Goal: Task Accomplishment & Management: Manage account settings

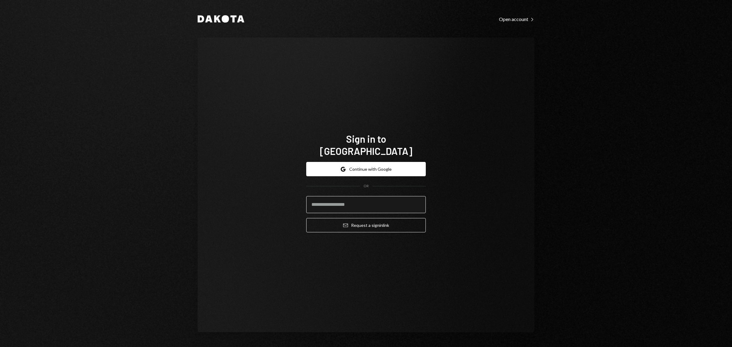
click at [389, 197] on input "email" at bounding box center [366, 204] width 120 height 17
click at [424, 196] on input "email" at bounding box center [366, 204] width 120 height 17
click at [417, 196] on input "email" at bounding box center [366, 204] width 120 height 17
click at [0, 347] on com-1password-button at bounding box center [0, 347] width 0 height 0
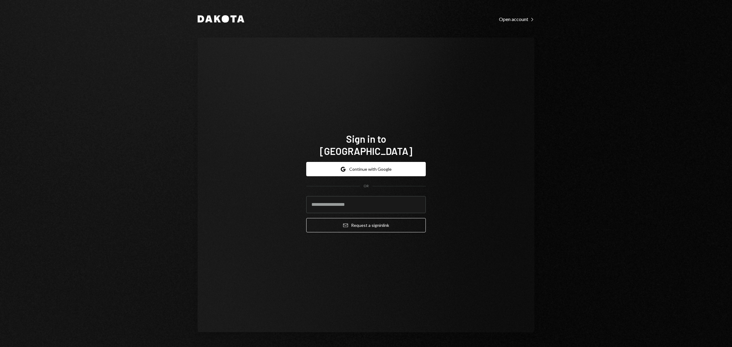
type input "**********"
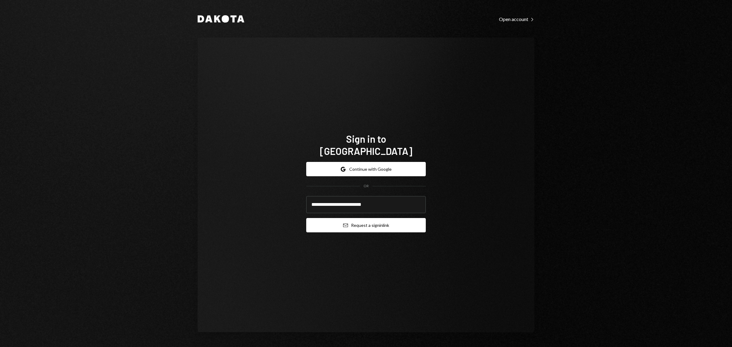
click at [403, 221] on button "Email Request a sign in link" at bounding box center [366, 225] width 120 height 14
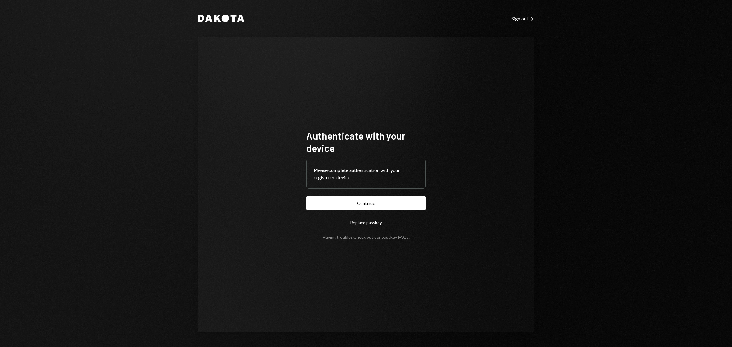
click at [393, 185] on div "Please complete authentication with your registered device." at bounding box center [365, 173] width 119 height 29
click at [391, 197] on button "Continue" at bounding box center [366, 203] width 120 height 14
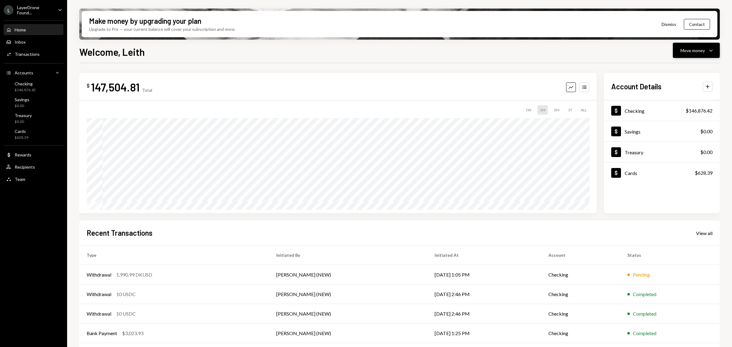
click at [690, 52] on div "Move money" at bounding box center [692, 50] width 24 height 6
click at [687, 71] on div "Send" at bounding box center [691, 69] width 45 height 6
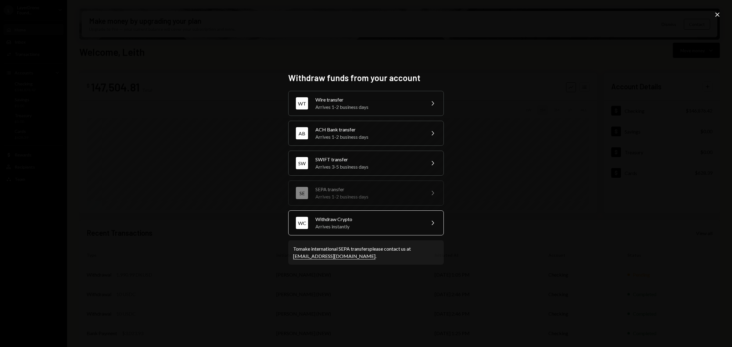
click at [424, 224] on div "WC Withdraw Crypto Arrives instantly Chevron Right" at bounding box center [366, 222] width 156 height 25
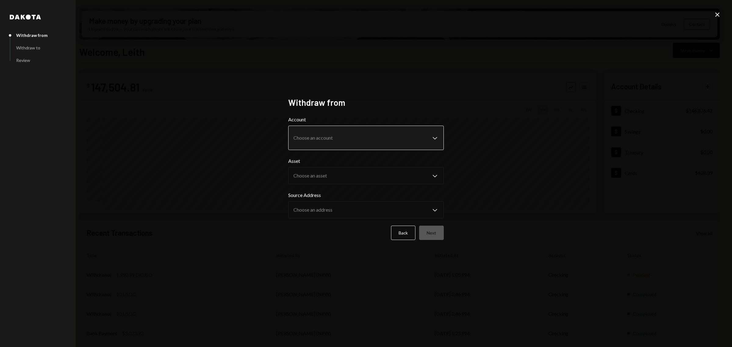
click at [400, 148] on body "L LayerDrone Found... Caret Down Home Home Inbox Inbox Activities Transactions …" at bounding box center [366, 173] width 732 height 347
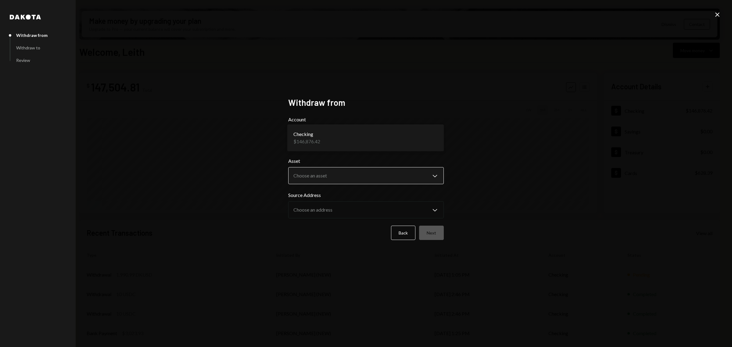
click at [396, 176] on body "L LayerDrone Found... Caret Down Home Home Inbox Inbox Activities Transactions …" at bounding box center [366, 173] width 732 height 347
select select "*****"
click at [432, 229] on button "Next" at bounding box center [431, 233] width 25 height 14
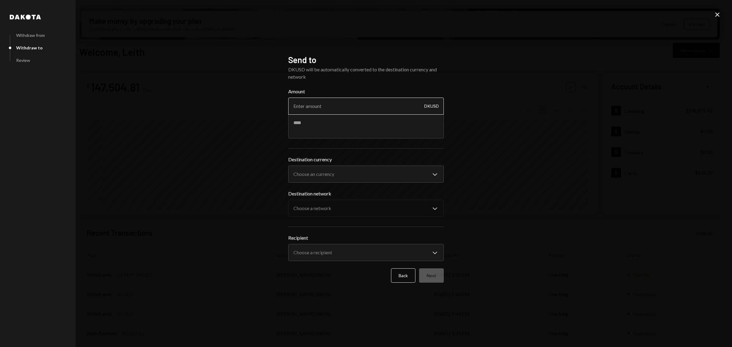
click at [393, 104] on input "Amount" at bounding box center [366, 106] width 156 height 17
type input "3990"
click at [428, 170] on body "L LayerDrone Found... Caret Down Home Home Inbox Inbox Activities Transactions …" at bounding box center [366, 173] width 732 height 347
select select "****"
click at [410, 201] on body "L LayerDrone Found... Caret Down Home Home Inbox Inbox Activities Transactions …" at bounding box center [366, 173] width 732 height 347
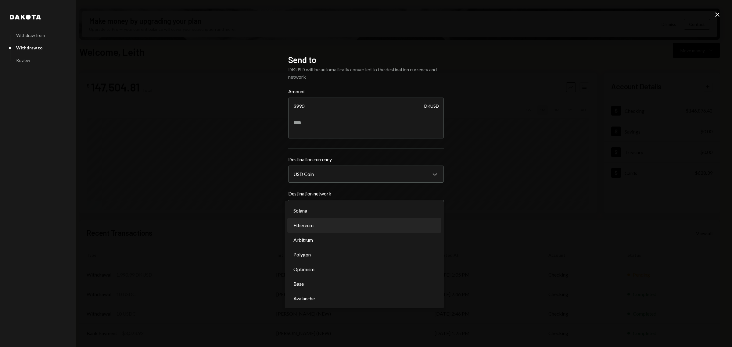
select select "**********"
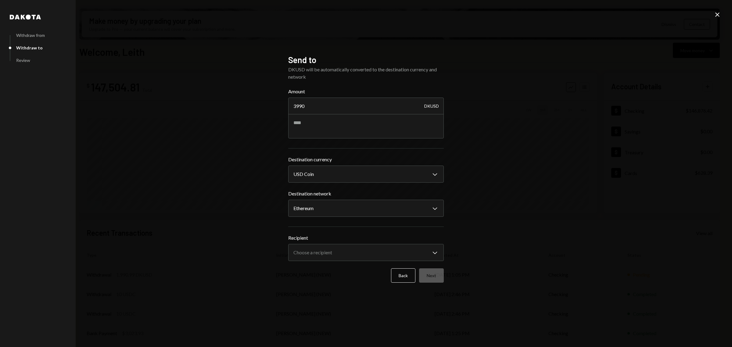
click at [528, 209] on div "**********" at bounding box center [366, 173] width 732 height 347
click at [419, 258] on body "L LayerDrone Found... Caret Down Home Home Inbox Inbox Activities Transactions …" at bounding box center [366, 173] width 732 height 347
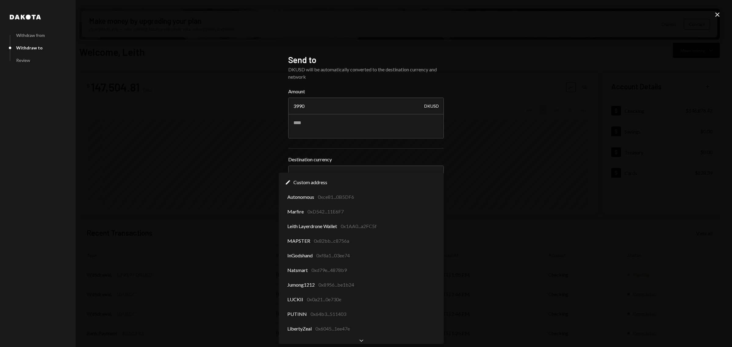
click at [364, 339] on div "Chevron Down" at bounding box center [361, 340] width 165 height 7
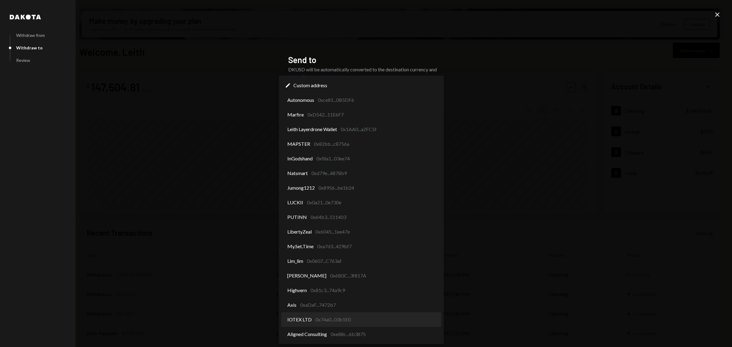
select select "**********"
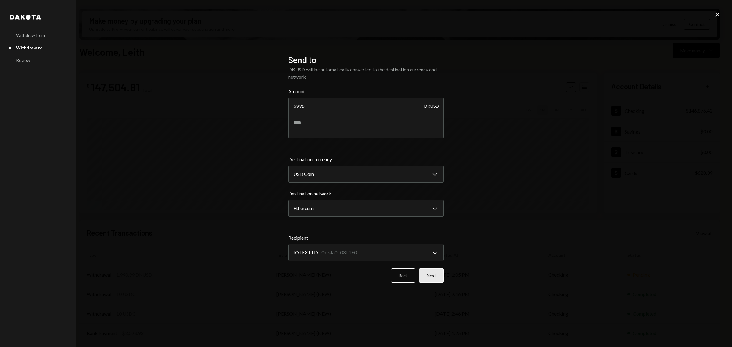
click at [431, 270] on button "Next" at bounding box center [431, 275] width 25 height 14
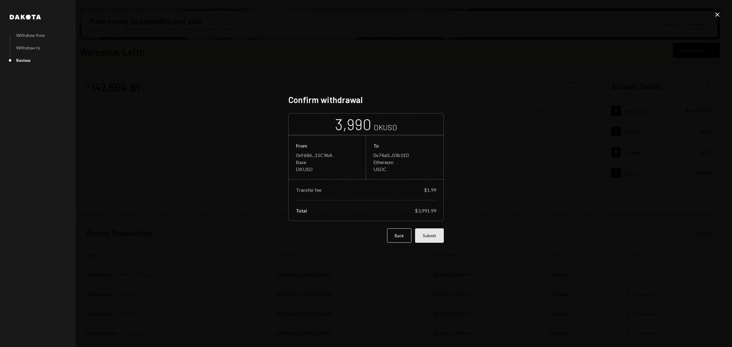
click at [438, 235] on button "Submit" at bounding box center [429, 235] width 29 height 14
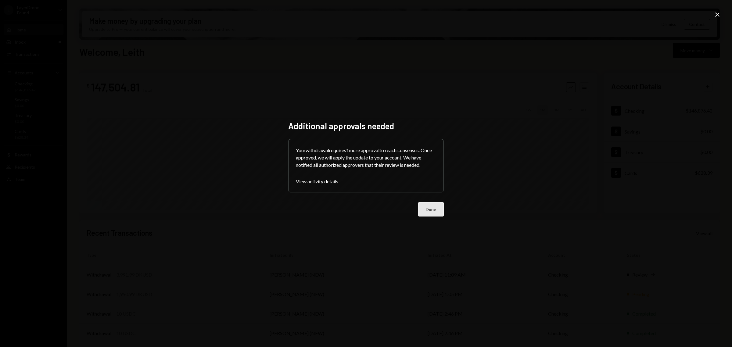
click at [425, 210] on button "Done" at bounding box center [431, 209] width 26 height 14
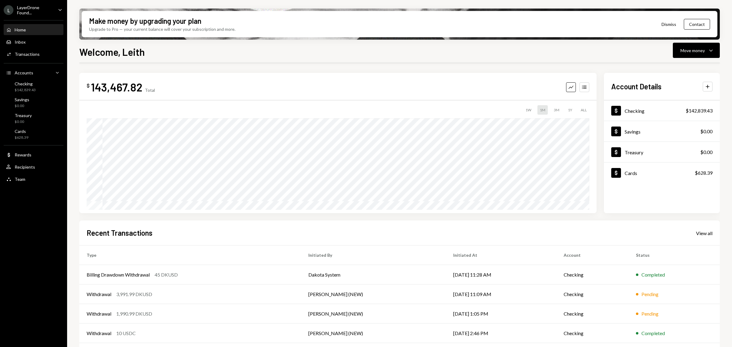
scroll to position [20, 0]
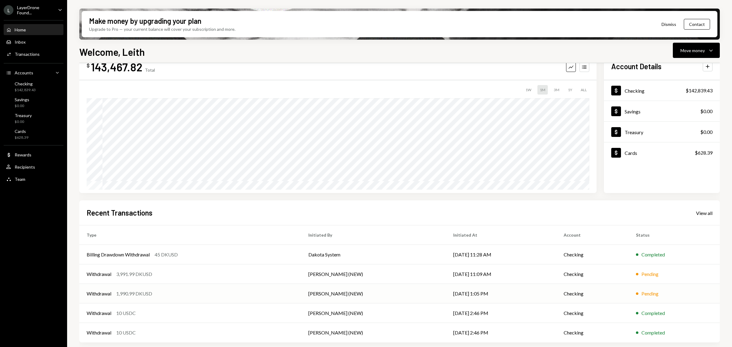
click at [197, 288] on td "Withdrawal 1,990.99 DKUSD" at bounding box center [190, 294] width 222 height 20
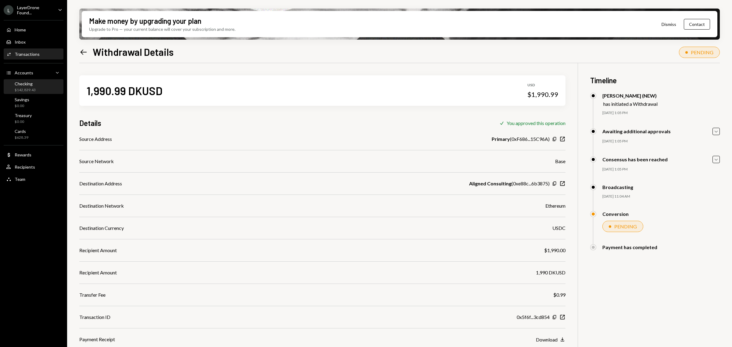
click at [30, 81] on div "Checking" at bounding box center [25, 83] width 21 height 5
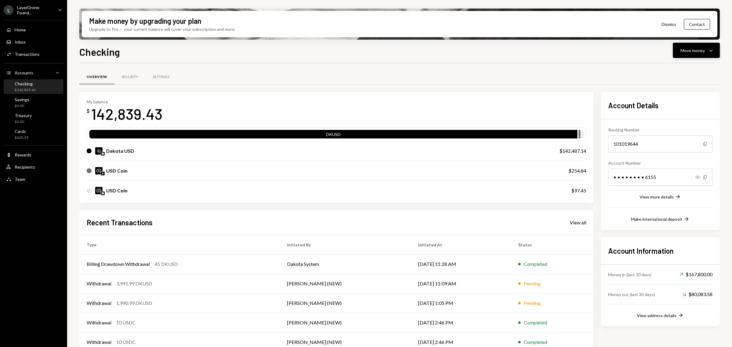
click at [699, 56] on button "Move money Caret Down" at bounding box center [696, 50] width 47 height 15
click at [691, 74] on div "Withdraw Send" at bounding box center [686, 69] width 61 height 14
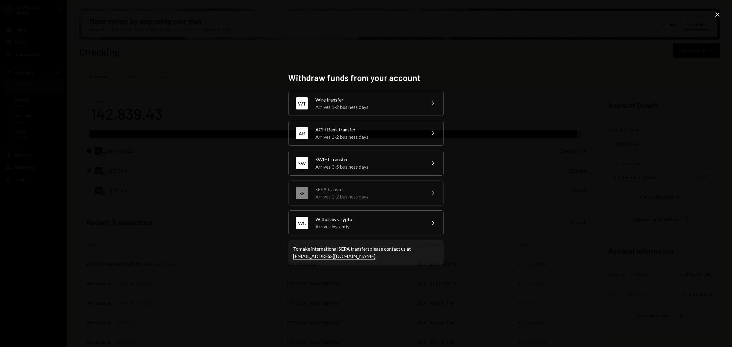
click at [714, 15] on icon "Close" at bounding box center [717, 14] width 7 height 7
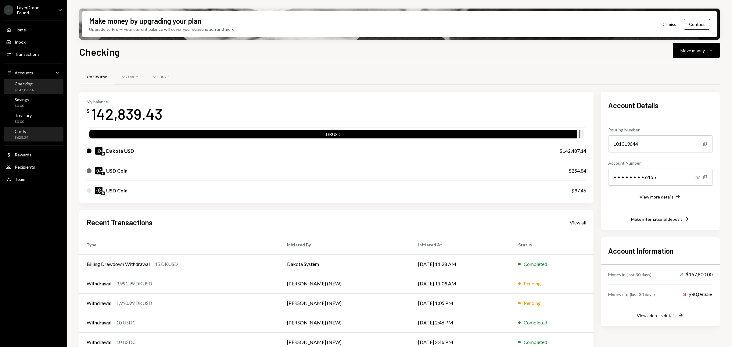
click at [31, 129] on div "Cards $628.39" at bounding box center [33, 135] width 55 height 12
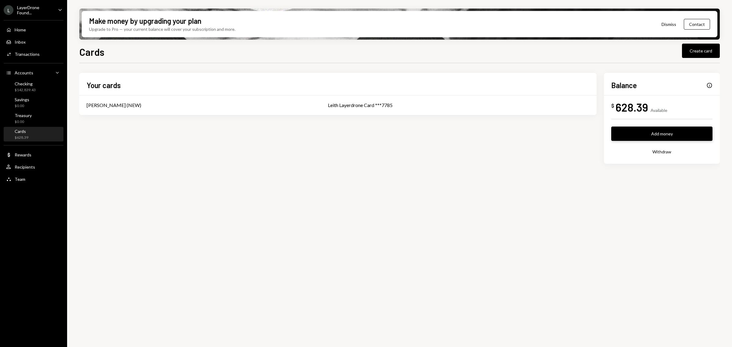
click at [680, 132] on button "Add money" at bounding box center [661, 134] width 101 height 14
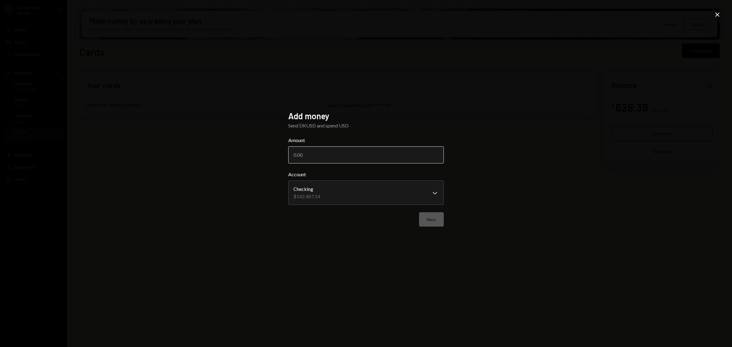
click at [378, 156] on input "Amount" at bounding box center [366, 154] width 156 height 17
type input "3000"
click at [429, 223] on button "Next" at bounding box center [431, 219] width 25 height 14
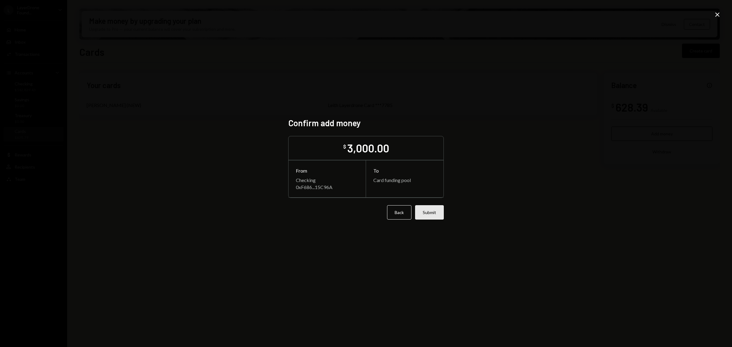
click at [433, 208] on button "Submit" at bounding box center [429, 212] width 29 height 14
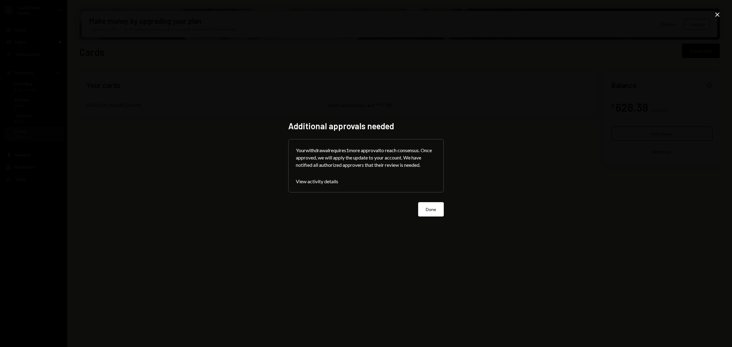
click at [425, 205] on button "Done" at bounding box center [431, 209] width 26 height 14
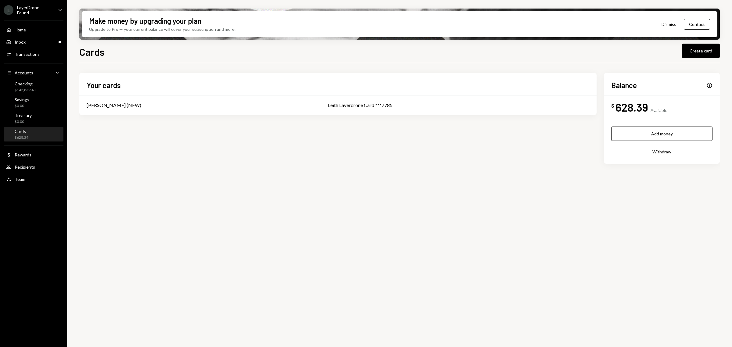
drag, startPoint x: 689, startPoint y: 49, endPoint x: 697, endPoint y: 86, distance: 37.7
click at [700, 85] on div "Cards Create card Your cards Leith Shankland (NEW) Leith Layerdrone Card ***778…" at bounding box center [399, 214] width 640 height 338
click at [407, 103] on div "Leith Layerdrone Card ***7785" at bounding box center [458, 105] width 261 height 7
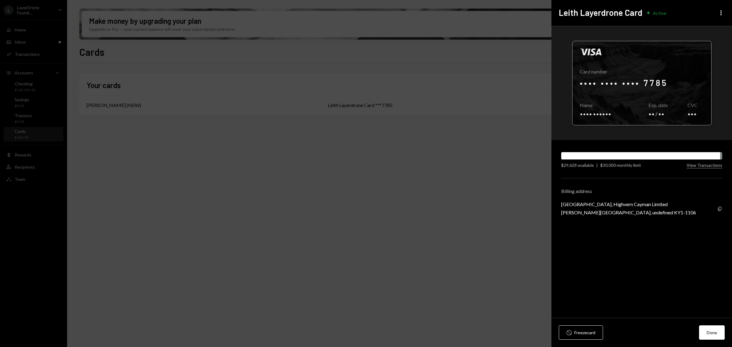
click at [654, 85] on div at bounding box center [641, 83] width 139 height 84
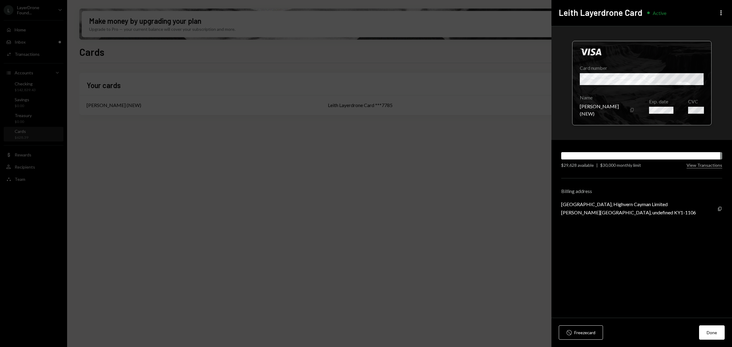
click at [629, 109] on div "Copy" at bounding box center [631, 110] width 5 height 15
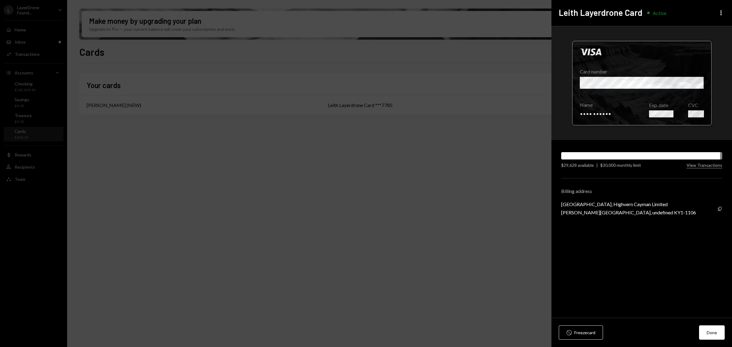
drag, startPoint x: 612, startPoint y: 110, endPoint x: 610, endPoint y: 113, distance: 3.2
click at [610, 113] on div at bounding box center [641, 83] width 139 height 84
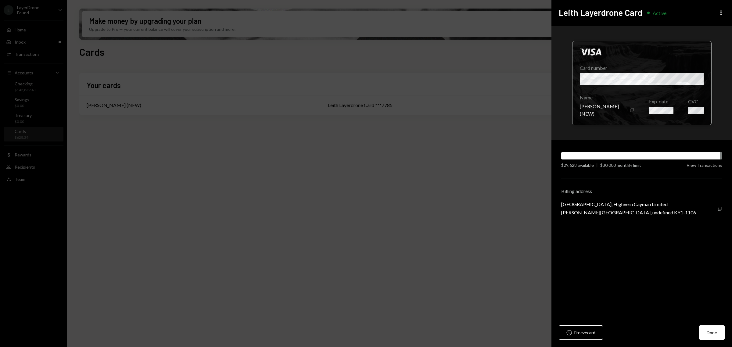
click at [631, 112] on icon "Copy" at bounding box center [631, 110] width 5 height 5
click at [632, 109] on icon "Copy" at bounding box center [631, 110] width 5 height 5
click at [715, 333] on button "Done" at bounding box center [712, 332] width 26 height 14
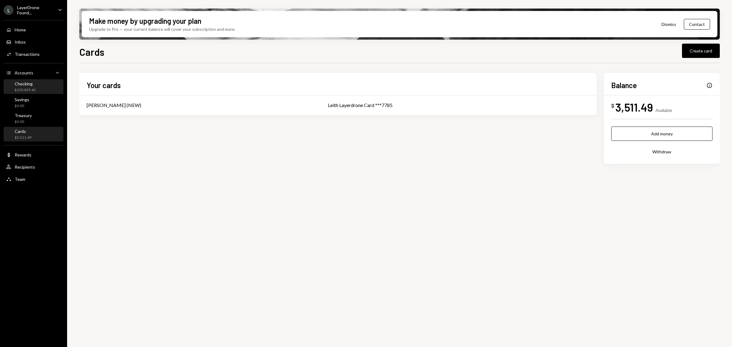
click at [26, 81] on div "Checking" at bounding box center [25, 83] width 21 height 5
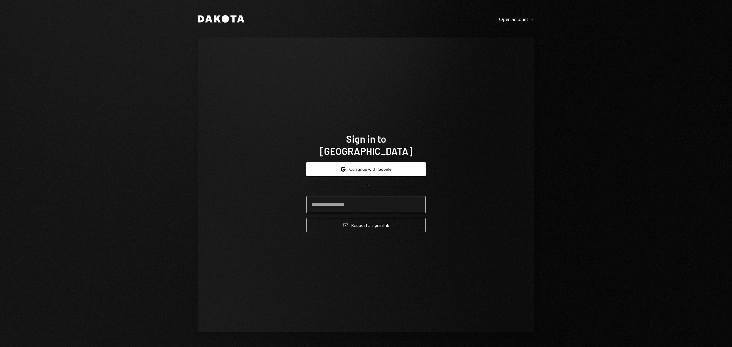
click at [354, 197] on input "email" at bounding box center [366, 204] width 120 height 17
click at [376, 196] on input "email" at bounding box center [366, 204] width 120 height 17
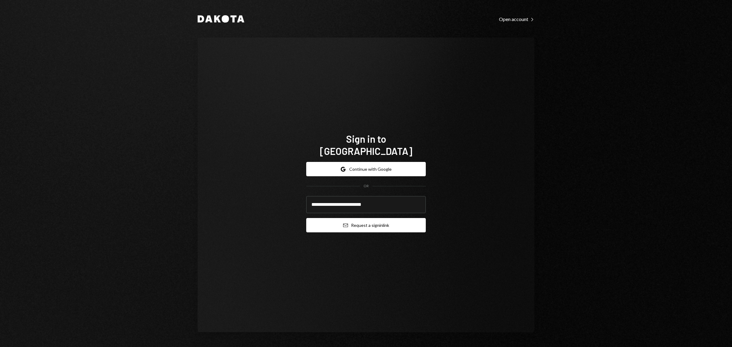
type input "**********"
click at [378, 222] on button "Email Request a sign in link" at bounding box center [366, 225] width 120 height 14
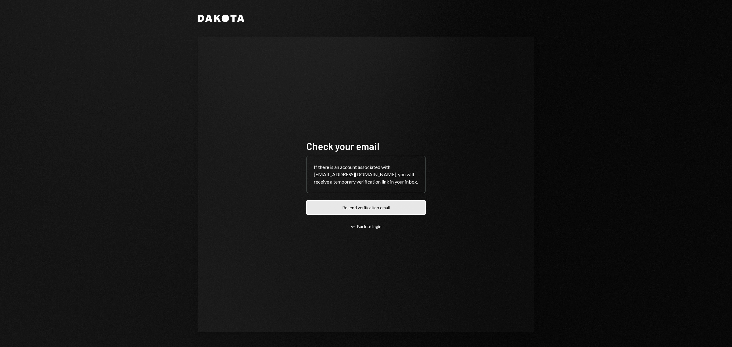
click at [400, 201] on button "Resend verification email" at bounding box center [366, 207] width 120 height 14
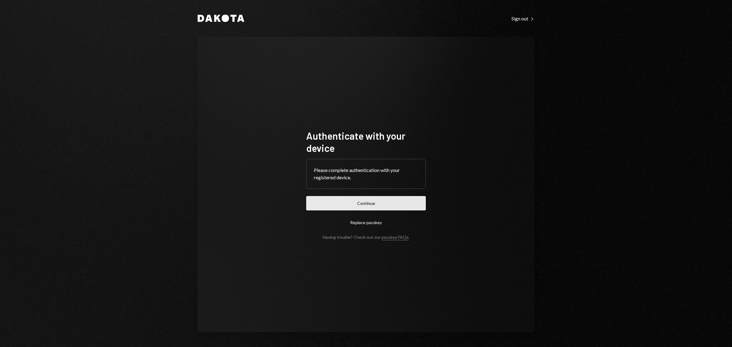
click at [381, 196] on button "Continue" at bounding box center [366, 203] width 120 height 14
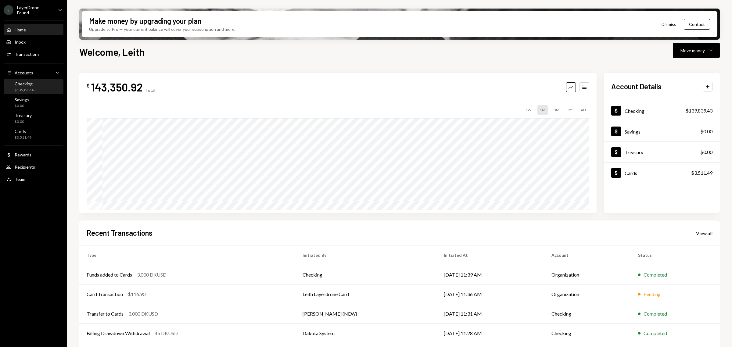
click at [38, 84] on div "Checking $139,839.43" at bounding box center [33, 87] width 55 height 12
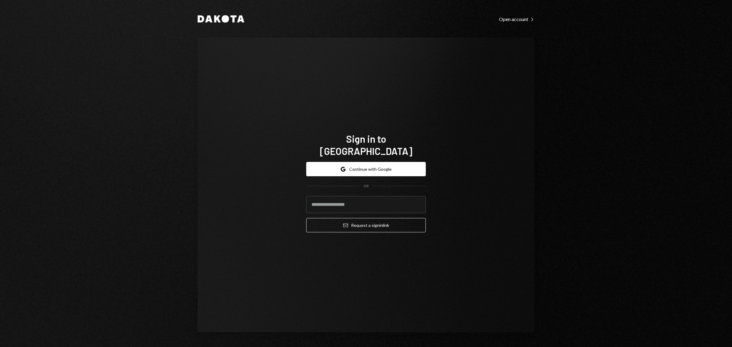
click at [0, 347] on com-1password-button at bounding box center [0, 347] width 0 height 0
type input "**********"
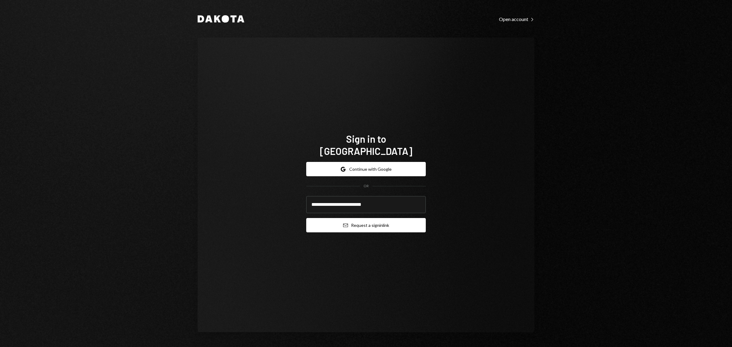
click at [368, 220] on button "Email Request a sign in link" at bounding box center [366, 225] width 120 height 14
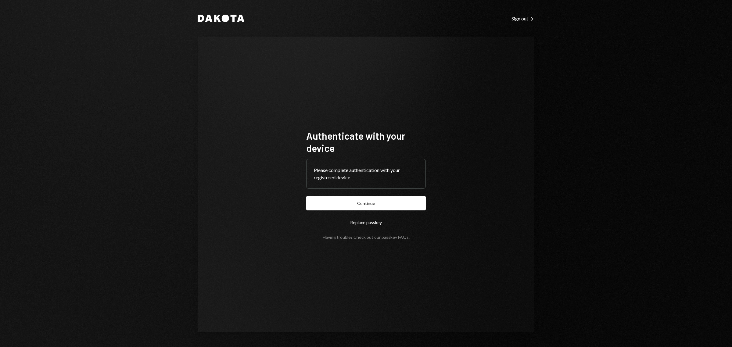
click at [382, 199] on button "Continue" at bounding box center [366, 203] width 120 height 14
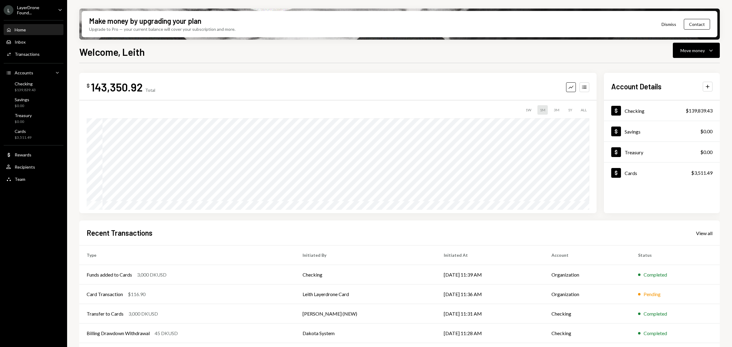
click at [47, 20] on div "Main" at bounding box center [34, 20] width 60 height 0
click at [47, 14] on div "LayerDrone Found..." at bounding box center [35, 10] width 36 height 10
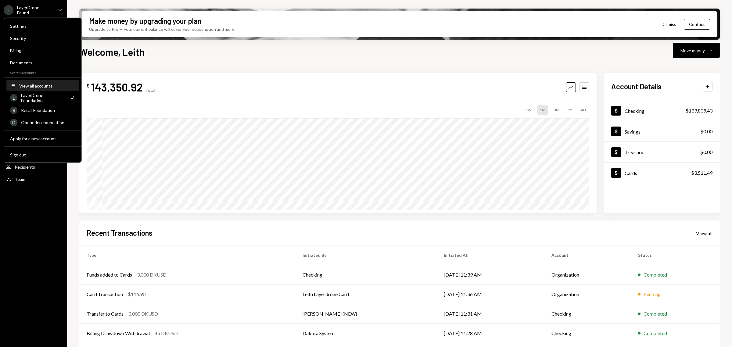
click at [51, 83] on div "View all accounts" at bounding box center [47, 85] width 56 height 5
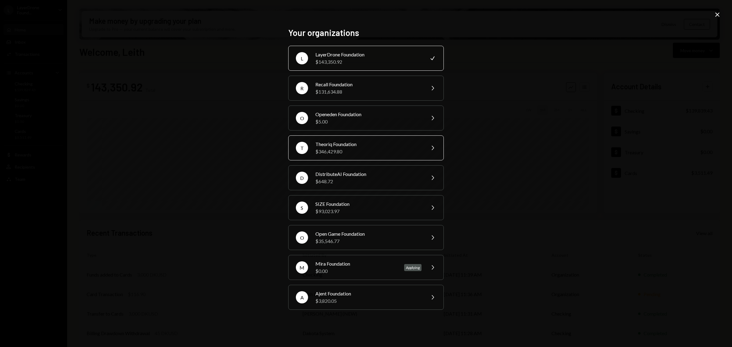
click at [415, 144] on div "Theoriq Foundation" at bounding box center [368, 144] width 106 height 7
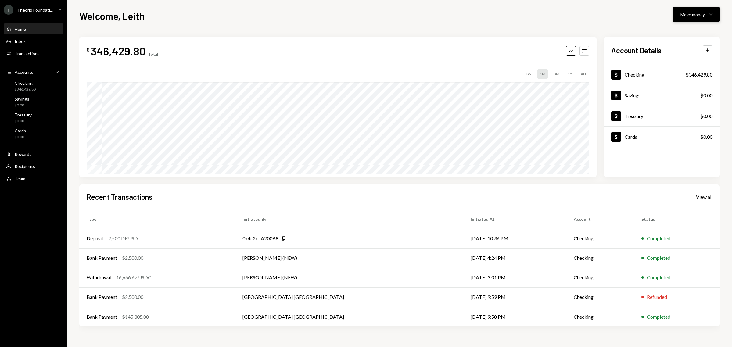
click at [705, 14] on div "Move money Caret Down" at bounding box center [696, 14] width 32 height 7
click at [690, 37] on div "Withdraw Send" at bounding box center [686, 33] width 61 height 14
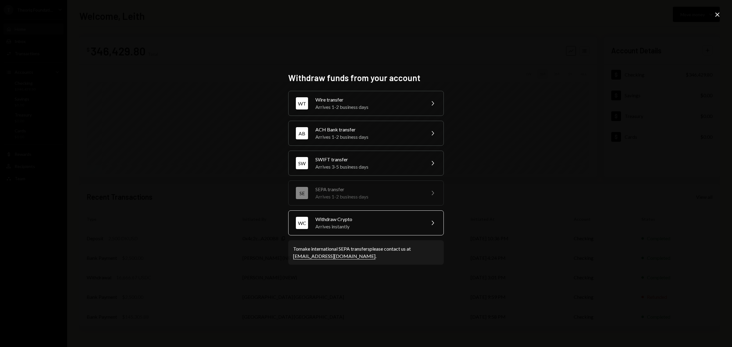
click at [406, 220] on div "Withdraw Crypto" at bounding box center [368, 219] width 106 height 7
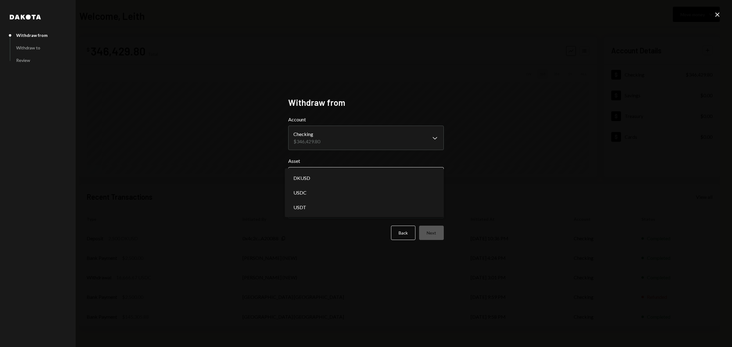
click at [389, 172] on body "**********" at bounding box center [366, 173] width 732 height 347
click at [381, 182] on body "**********" at bounding box center [366, 173] width 732 height 347
select select "****"
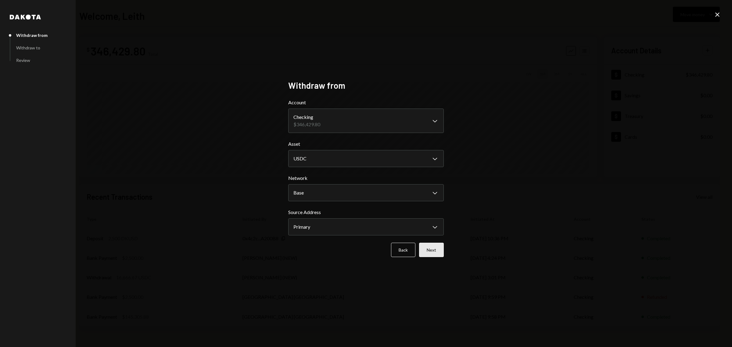
click at [439, 246] on button "Next" at bounding box center [431, 250] width 25 height 14
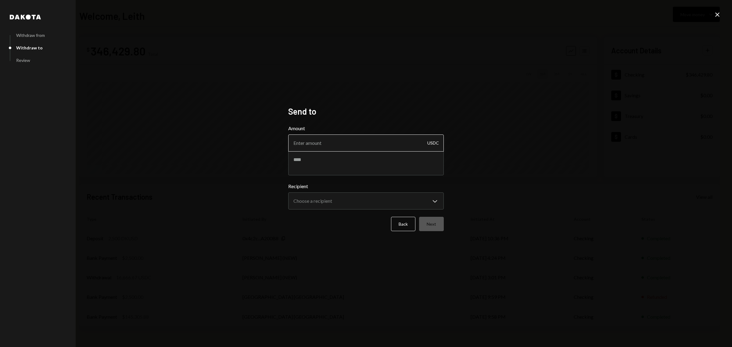
click at [394, 148] on input "Amount" at bounding box center [366, 142] width 156 height 17
type input "250000"
click at [401, 156] on textarea at bounding box center [366, 163] width 156 height 24
type textarea "**********"
click at [426, 197] on body "**********" at bounding box center [366, 173] width 732 height 347
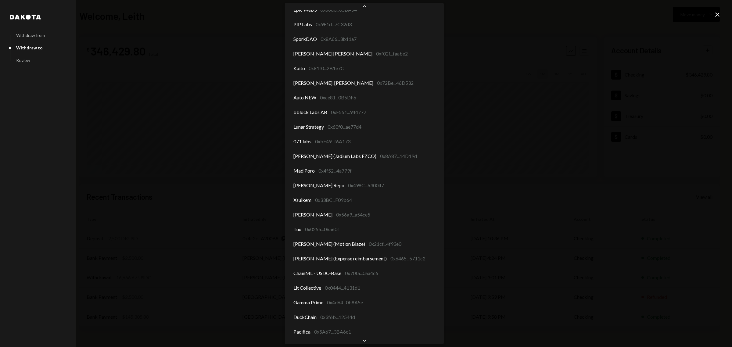
scroll to position [198, 0]
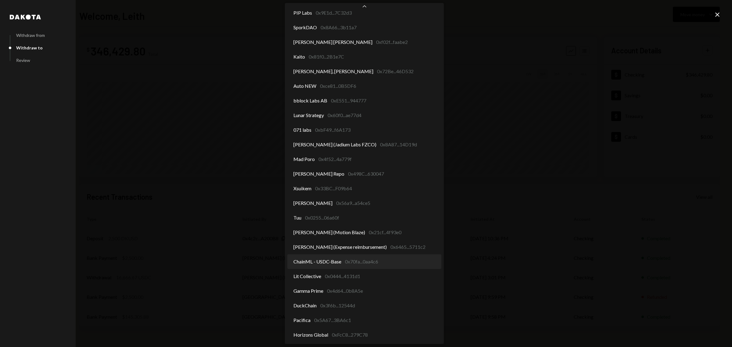
select select "**********"
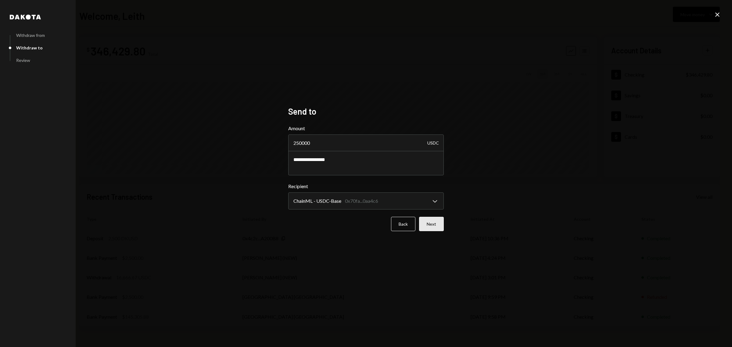
click at [434, 220] on button "Next" at bounding box center [431, 224] width 25 height 14
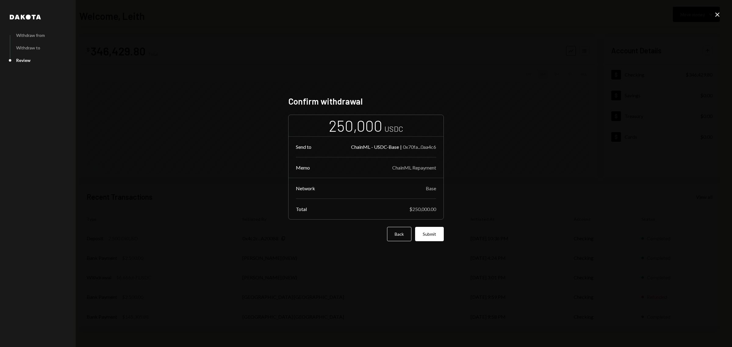
click at [520, 10] on div "[PERSON_NAME] from Withdraw to Review Confirm withdrawal 250,000 USDC Send to C…" at bounding box center [366, 173] width 732 height 347
click at [432, 235] on button "Submit" at bounding box center [429, 234] width 29 height 14
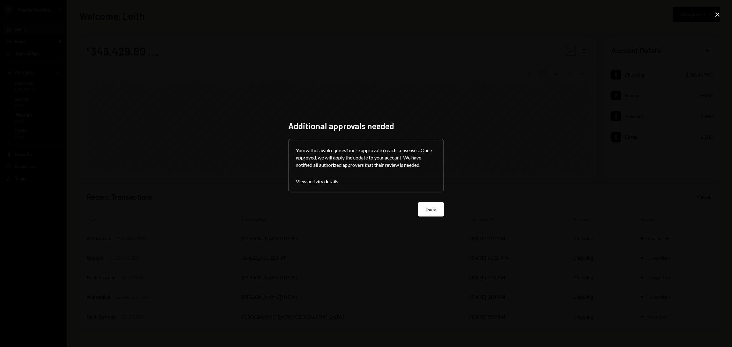
click at [438, 197] on form "Your withdrawal requires 1 more approval to reach consensus. Once approved, we …" at bounding box center [366, 177] width 156 height 77
click at [432, 203] on button "Done" at bounding box center [431, 209] width 26 height 14
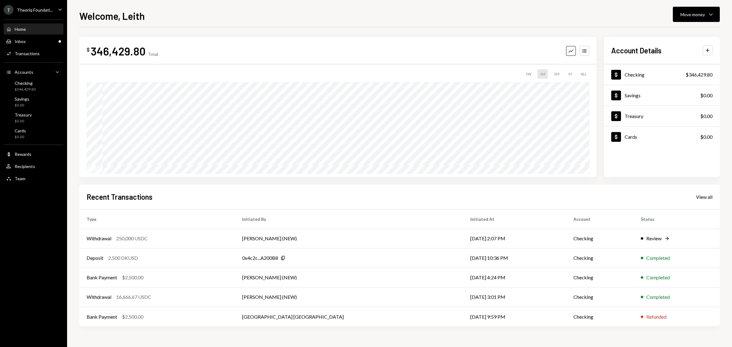
click at [571, 15] on div "Welcome, Leith Move money Caret Down" at bounding box center [399, 15] width 640 height 13
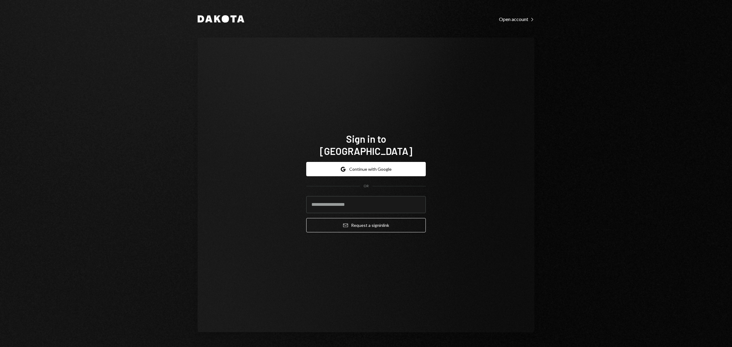
type input "**********"
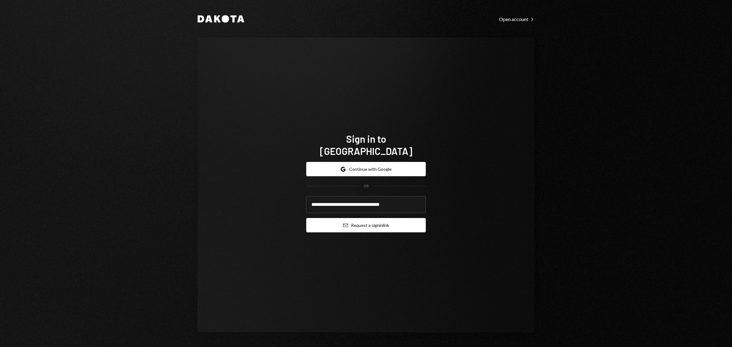
click at [365, 218] on button "Email Request a sign in link" at bounding box center [366, 225] width 120 height 14
